Goal: Task Accomplishment & Management: Use online tool/utility

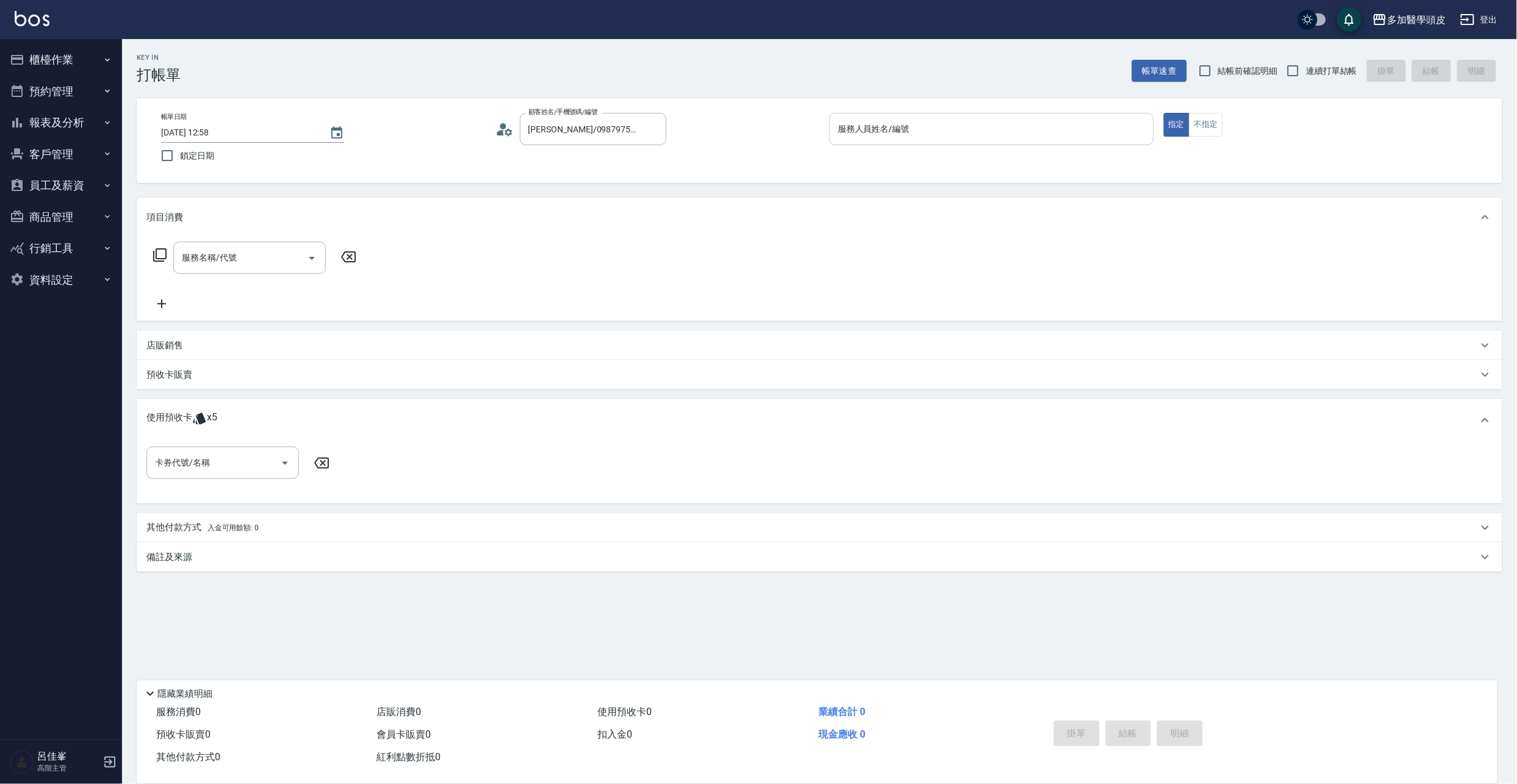
click at [933, 120] on input "服務人員姓名/編號" at bounding box center [991, 129] width 313 height 21
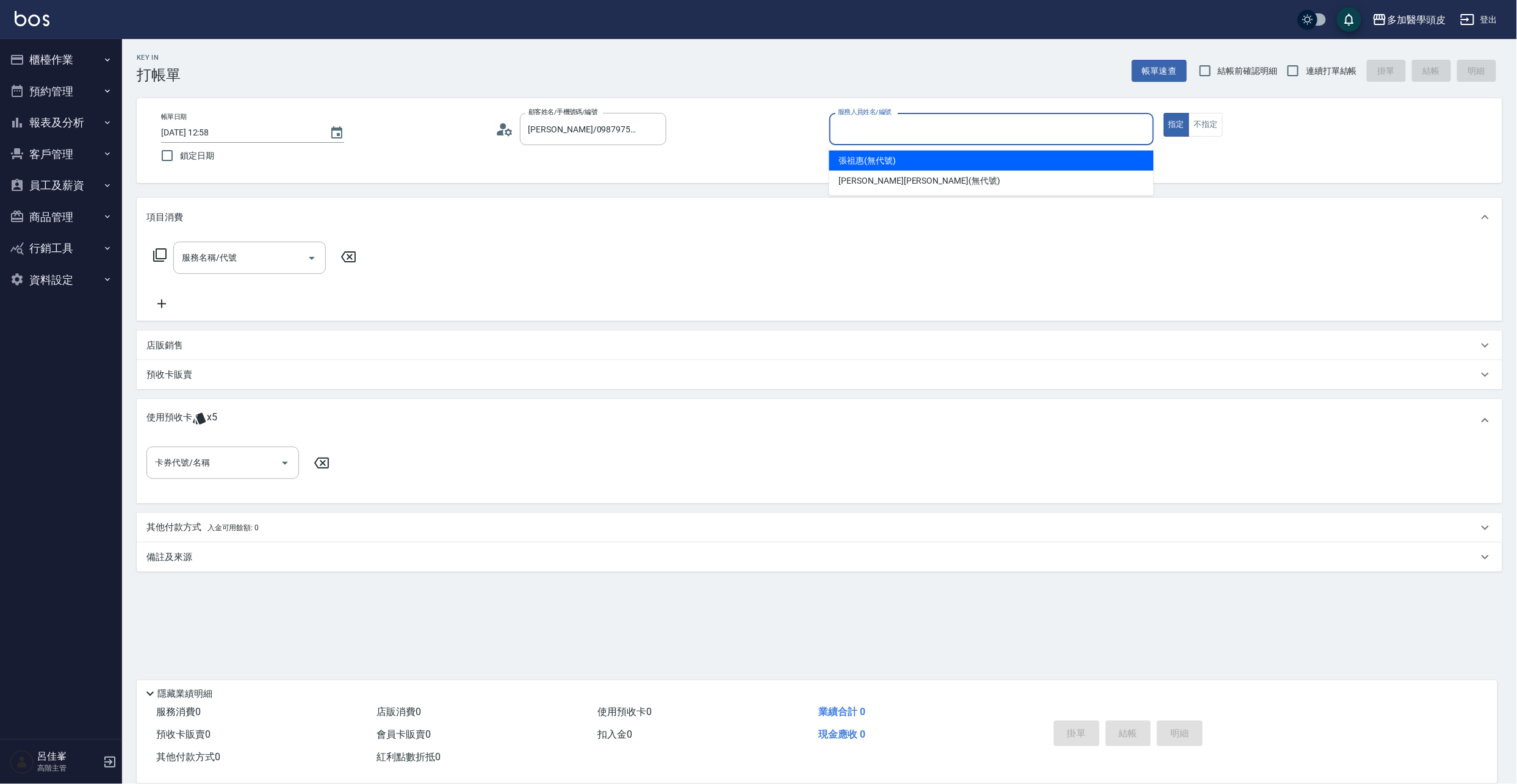
click at [921, 159] on div "[PERSON_NAME](無代號)" at bounding box center [991, 160] width 325 height 20
type input "[PERSON_NAME](無代號)"
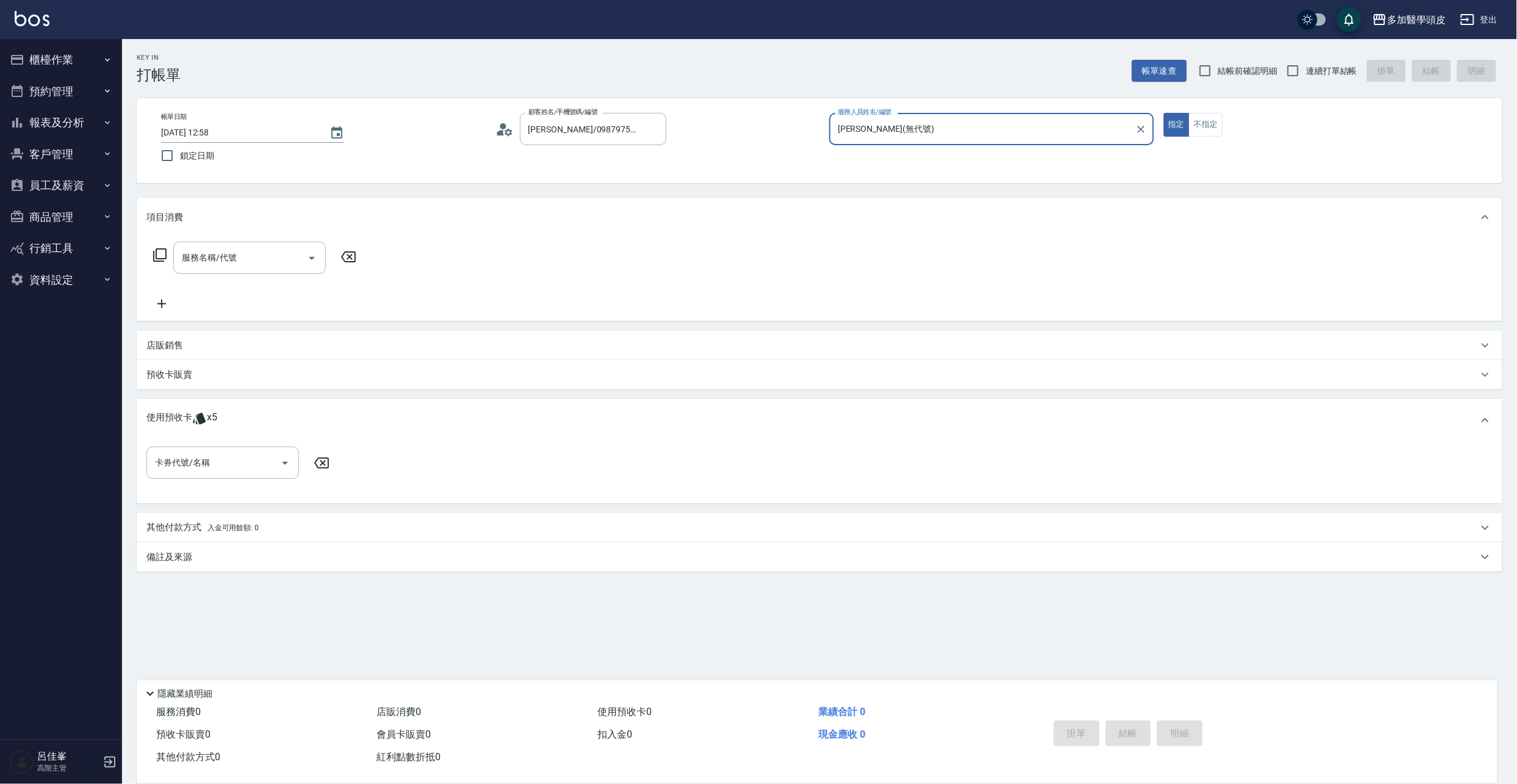
click at [208, 412] on span "x5" at bounding box center [212, 419] width 10 height 18
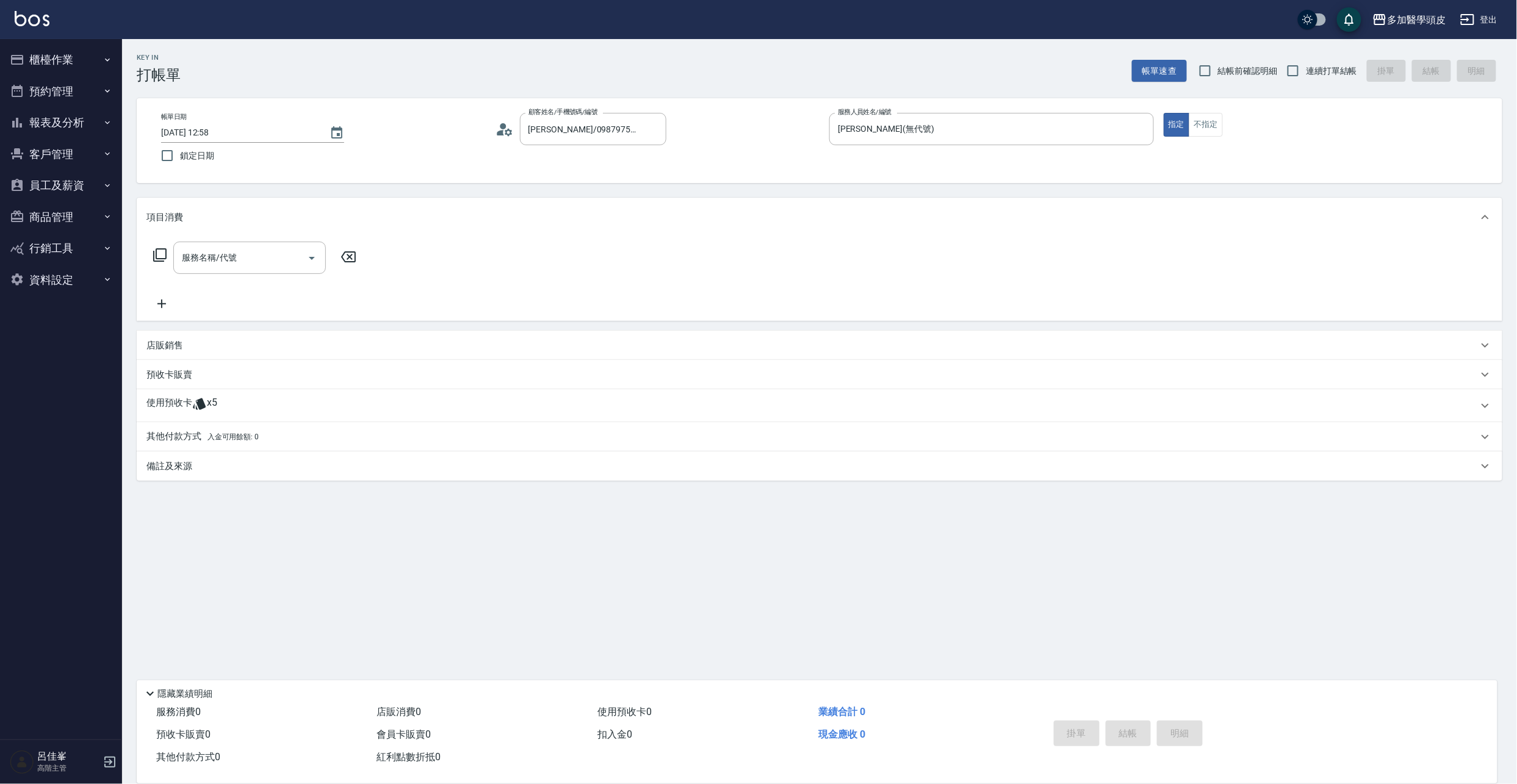
click at [199, 408] on icon at bounding box center [199, 404] width 13 height 11
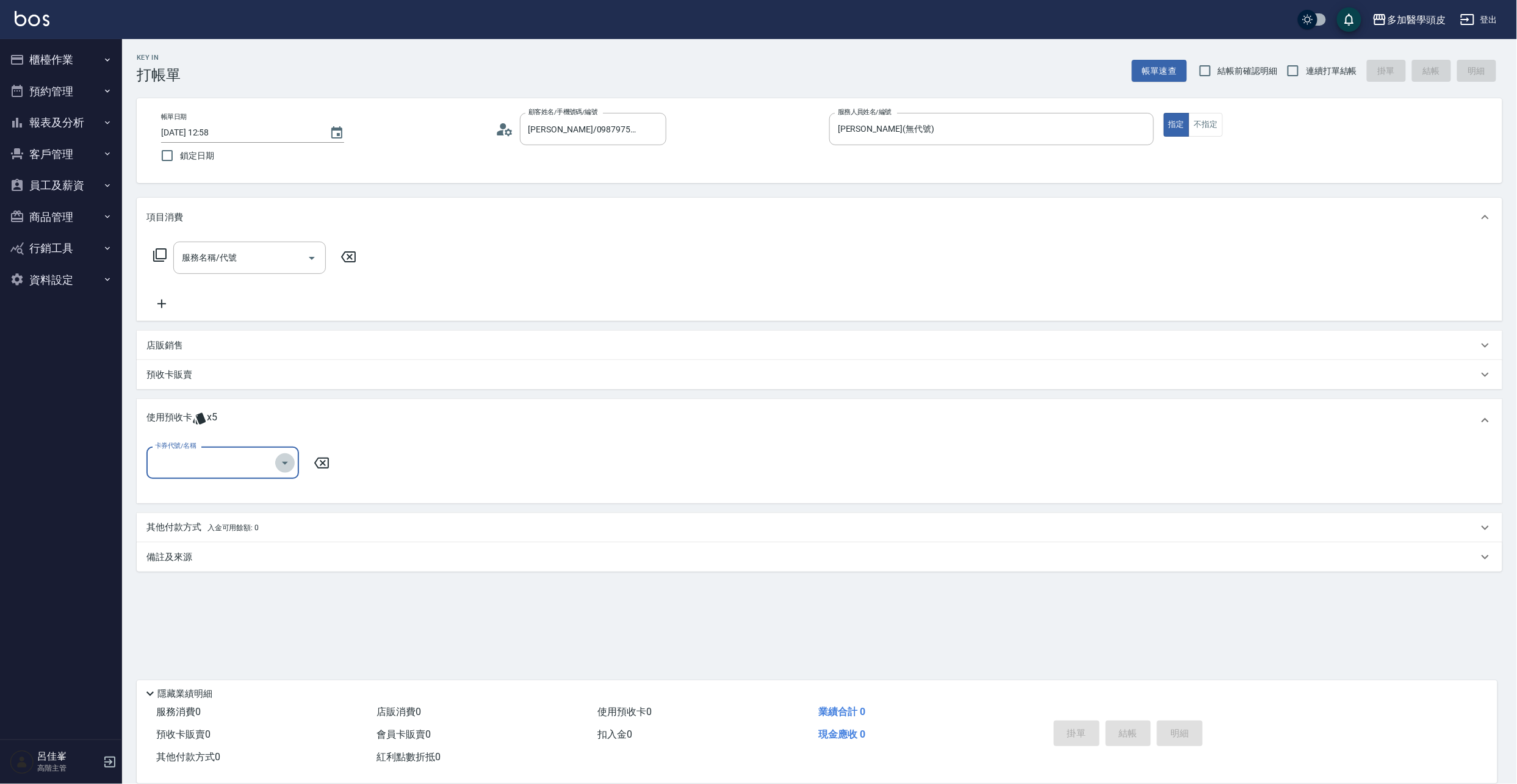
click at [284, 467] on icon "Open" at bounding box center [284, 462] width 15 height 15
drag, startPoint x: 279, startPoint y: 493, endPoint x: 290, endPoint y: 508, distance: 18.6
click at [279, 494] on div "洗頭卷8次 剩餘5張" at bounding box center [222, 494] width 153 height 20
type input "洗頭卷8次"
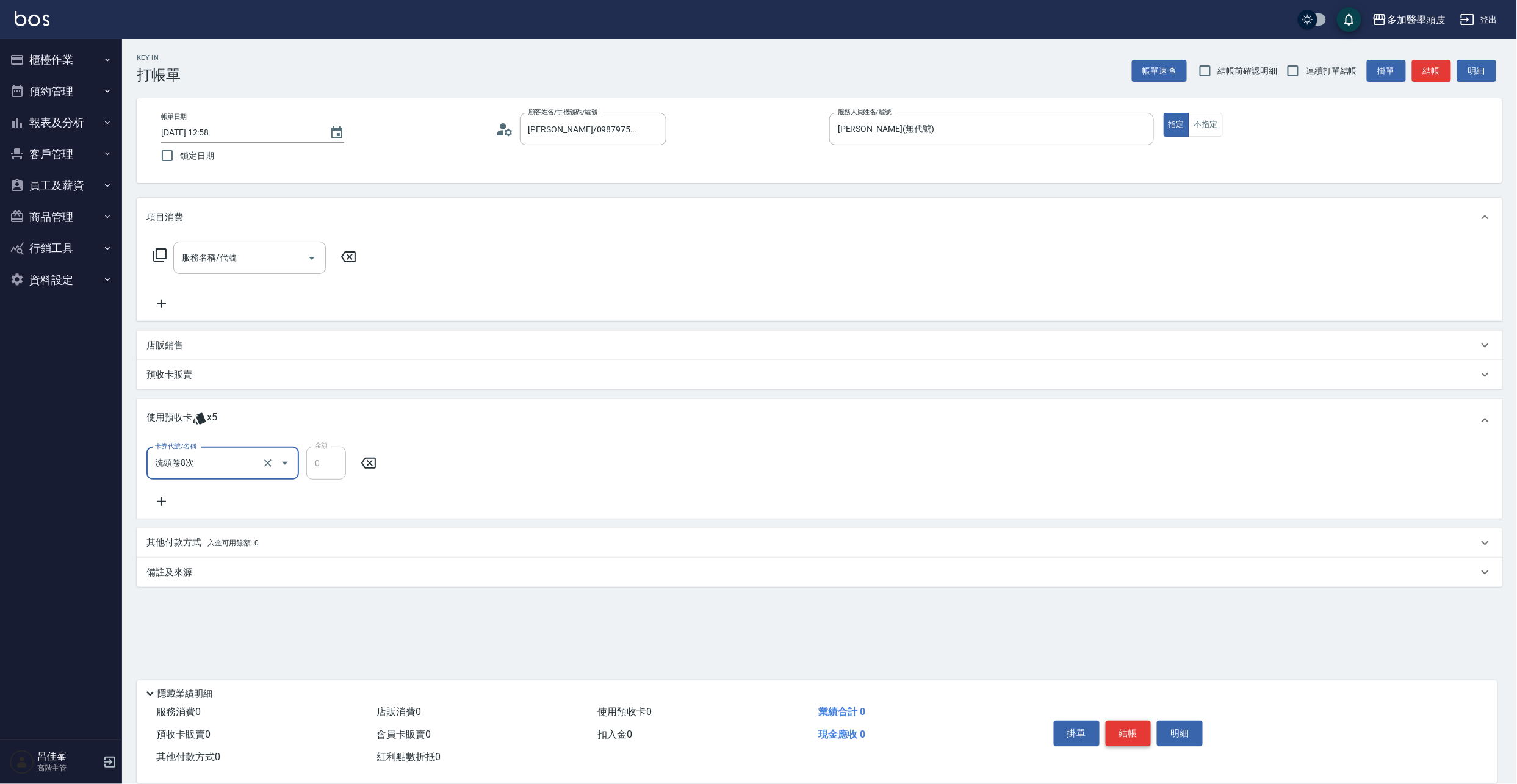
click at [1117, 727] on button "結帳" at bounding box center [1128, 733] width 45 height 25
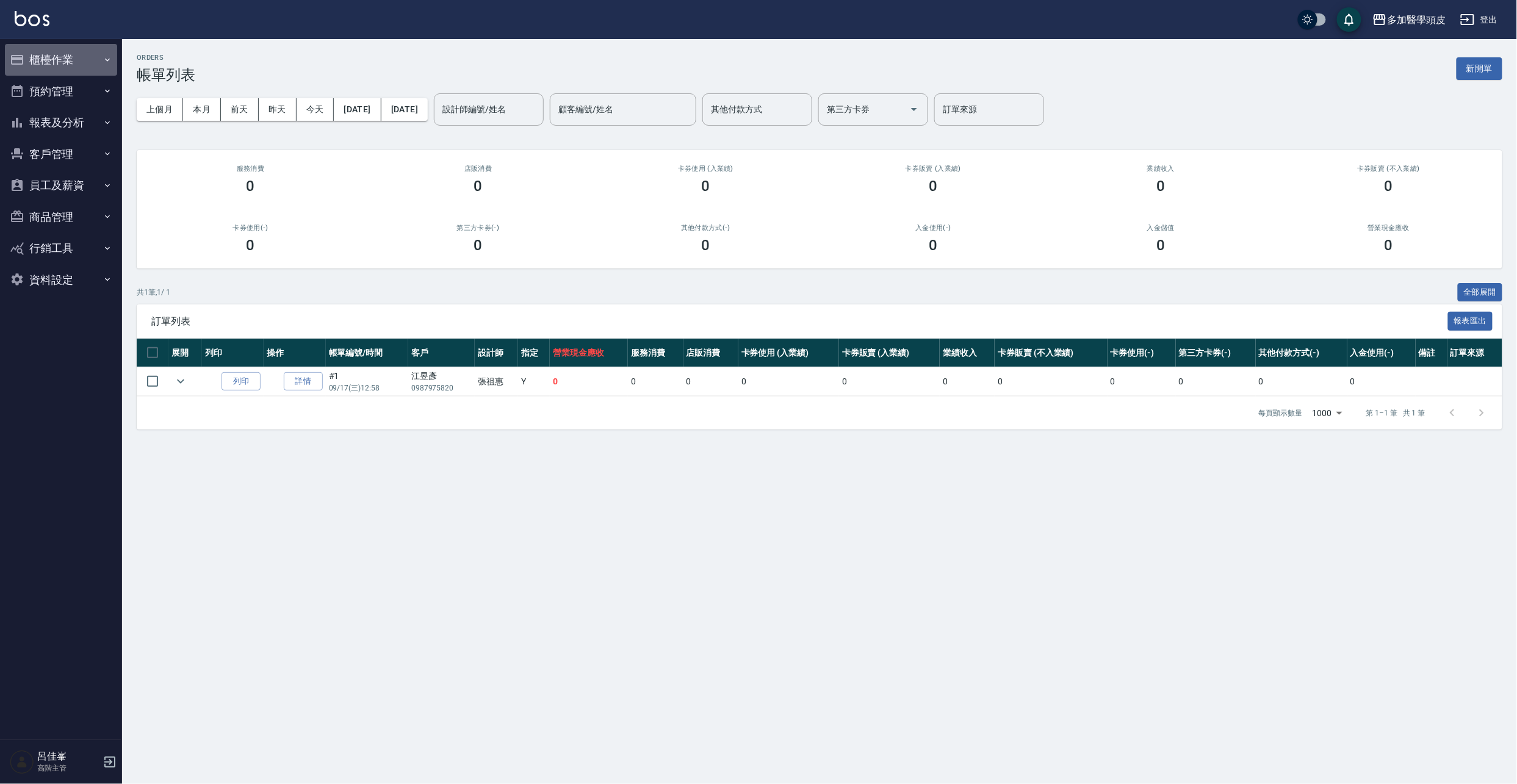
click at [52, 62] on button "櫃檯作業" at bounding box center [61, 59] width 113 height 31
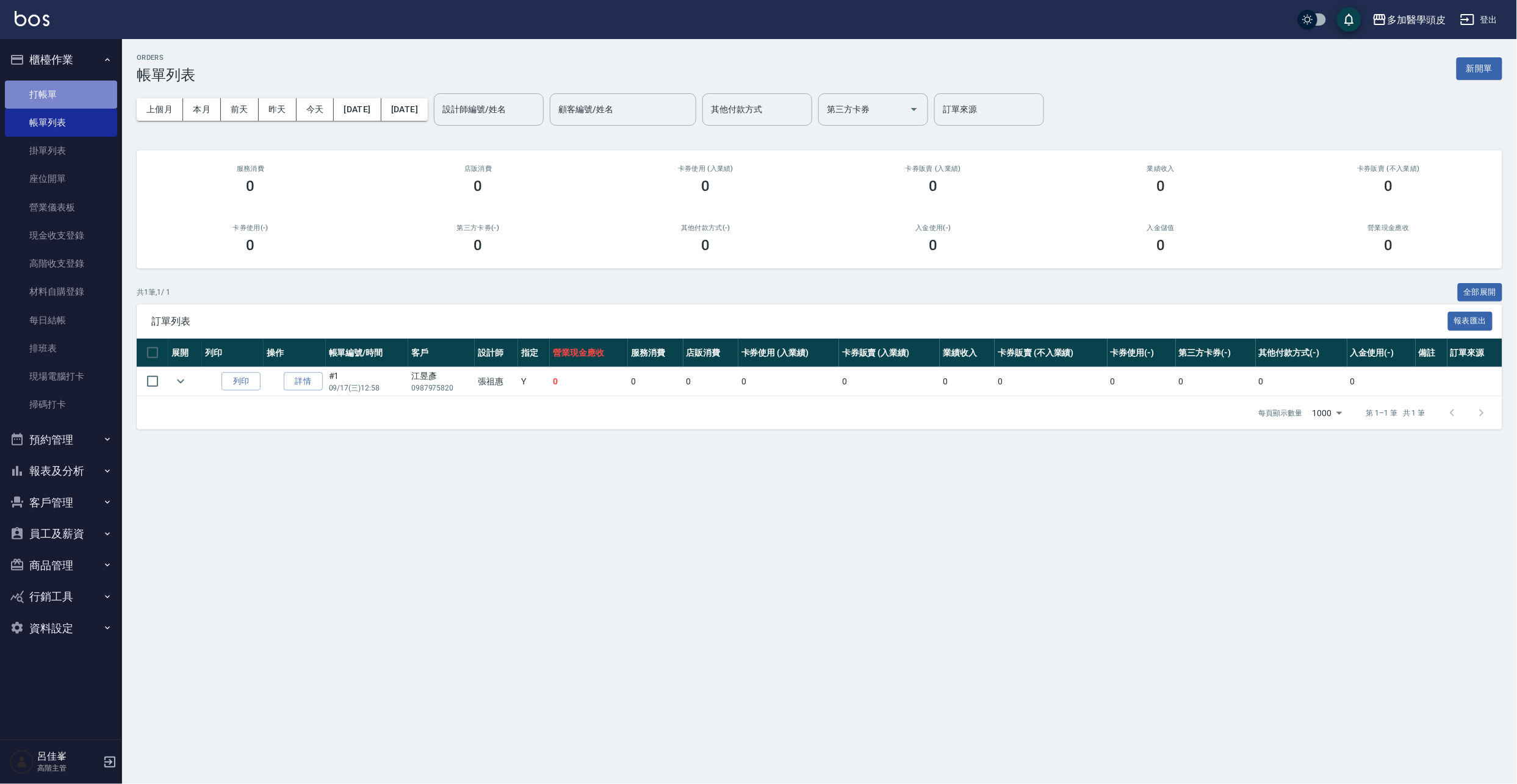
click at [82, 93] on link "打帳單" at bounding box center [61, 94] width 113 height 28
